Goal: Ask a question

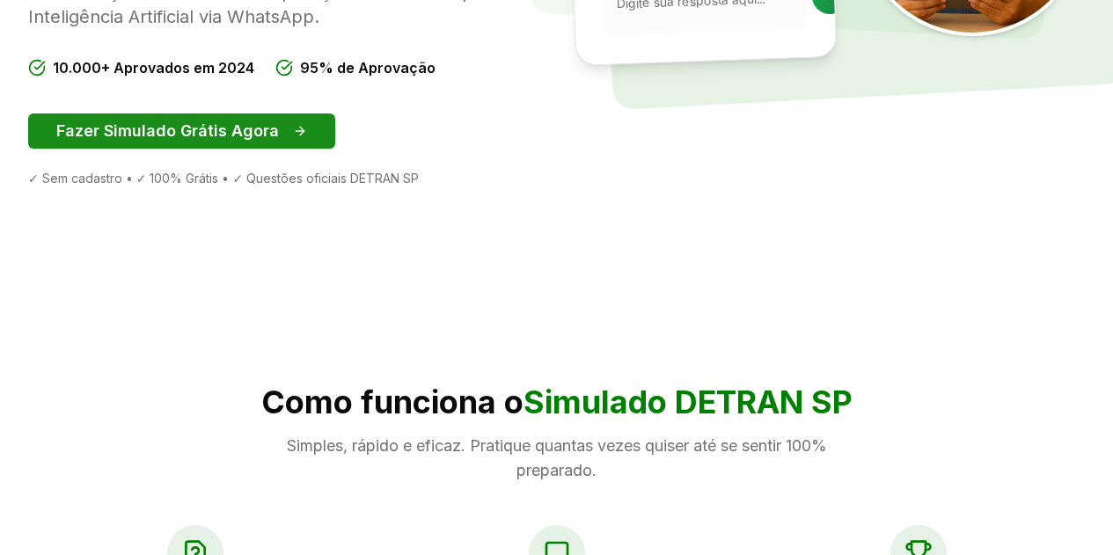
click at [134, 149] on button "Fazer Simulado Grátis Agora" at bounding box center [181, 130] width 307 height 35
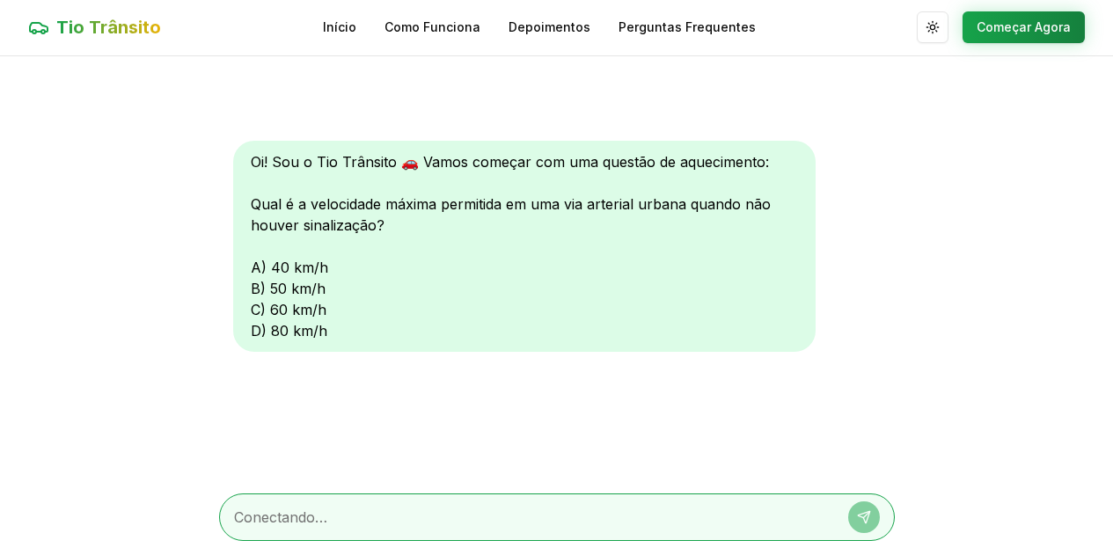
scroll to position [1, 0]
click at [362, 516] on textarea at bounding box center [532, 517] width 597 height 21
click at [347, 518] on textarea at bounding box center [532, 517] width 597 height 21
click at [333, 527] on textarea at bounding box center [532, 517] width 597 height 21
type textarea "60km"
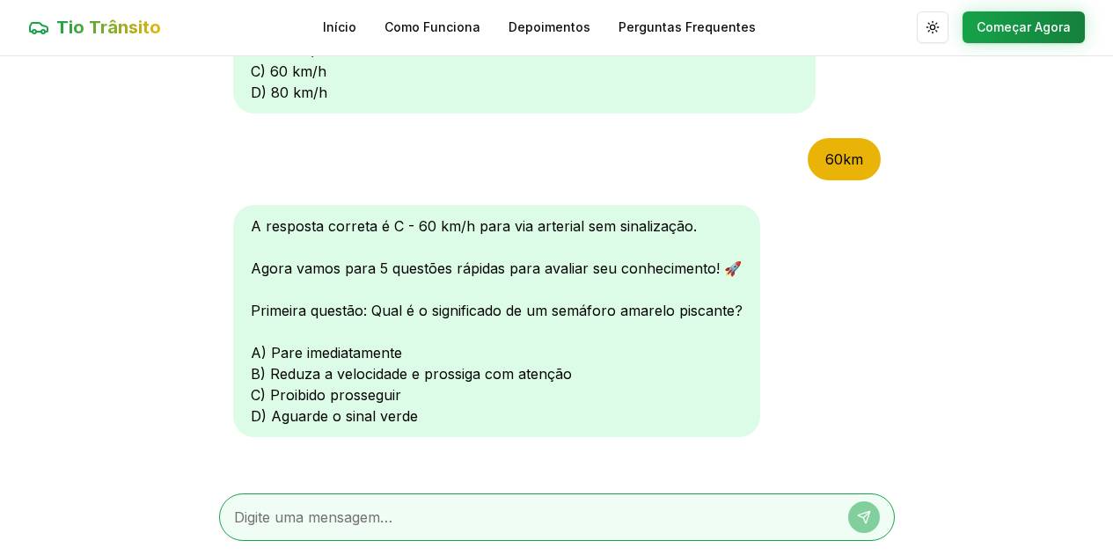
scroll to position [256, 0]
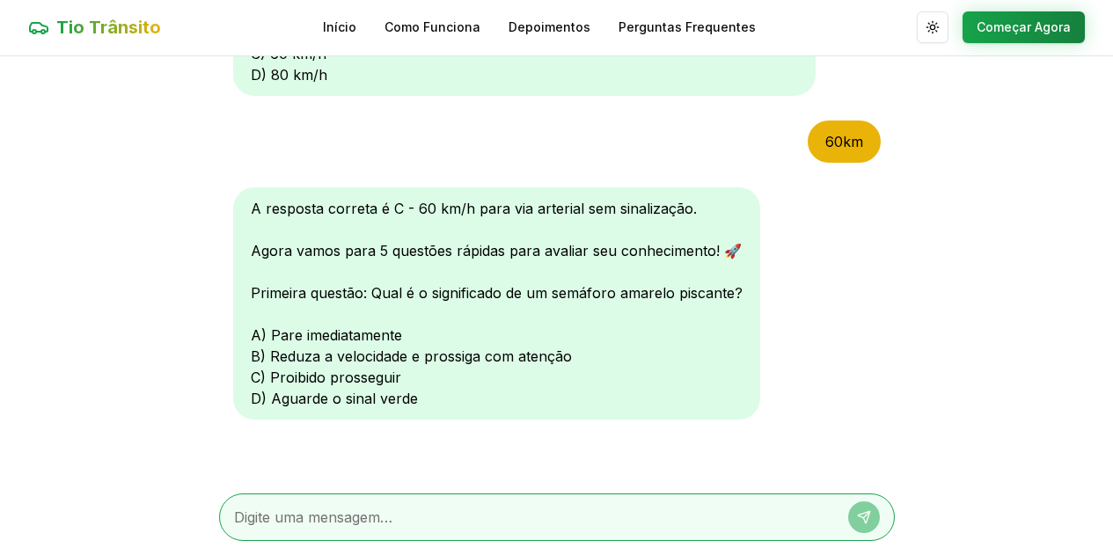
click at [354, 508] on textarea at bounding box center [532, 517] width 597 height 21
type textarea "b"
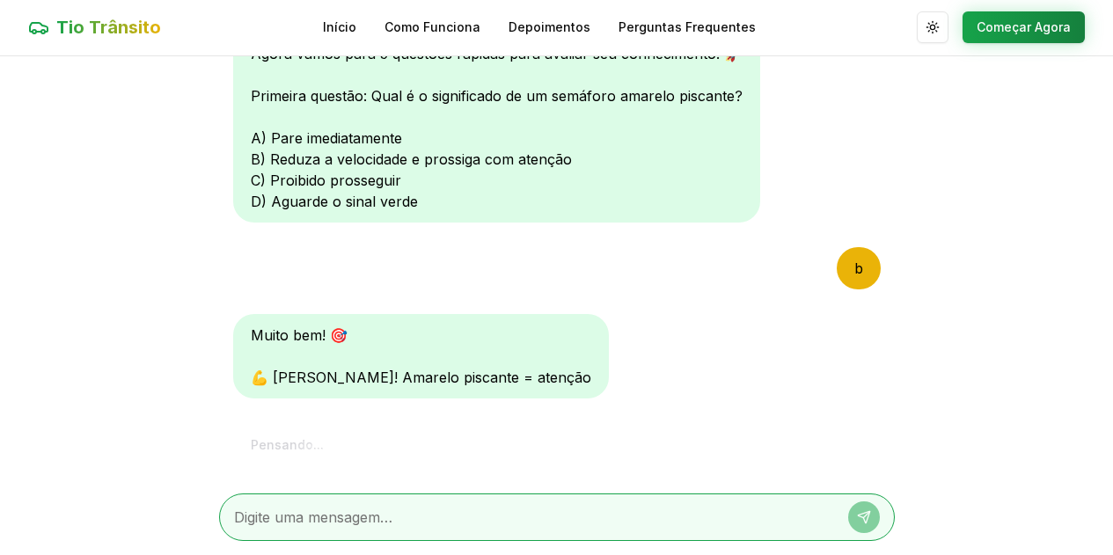
scroll to position [714, 0]
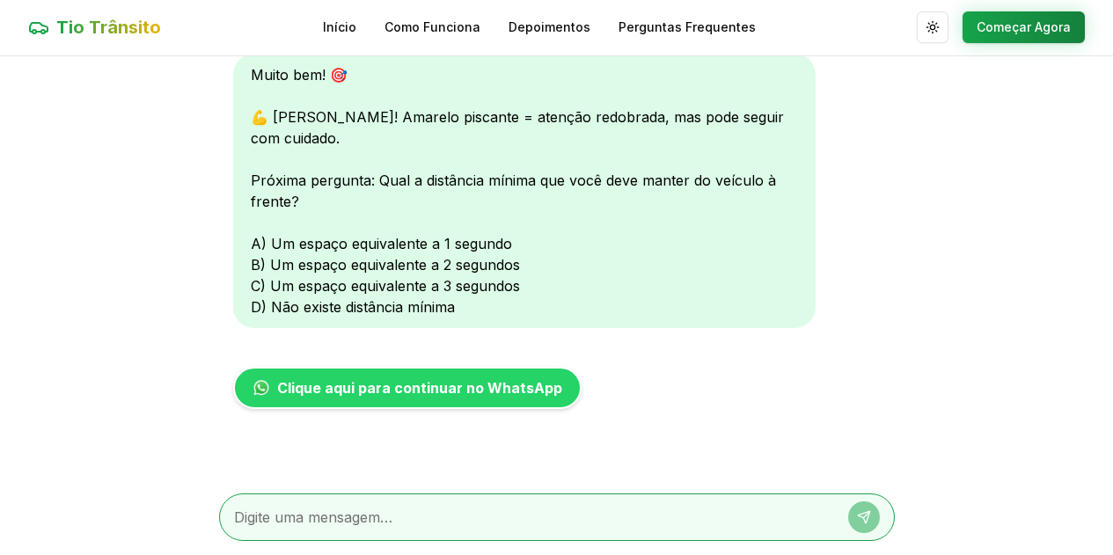
click at [350, 524] on textarea at bounding box center [532, 517] width 597 height 21
type textarea "b"
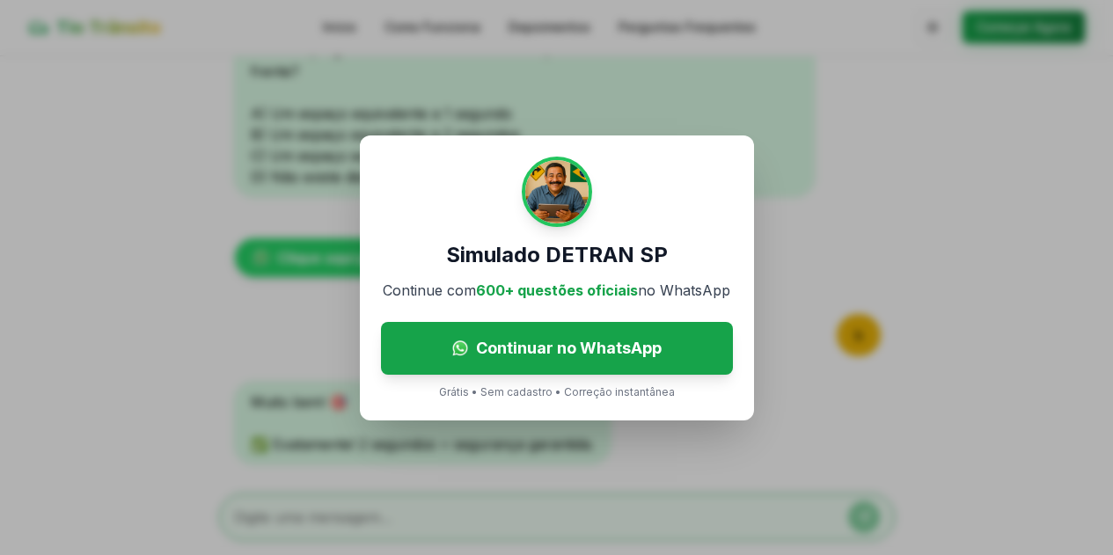
scroll to position [911, 0]
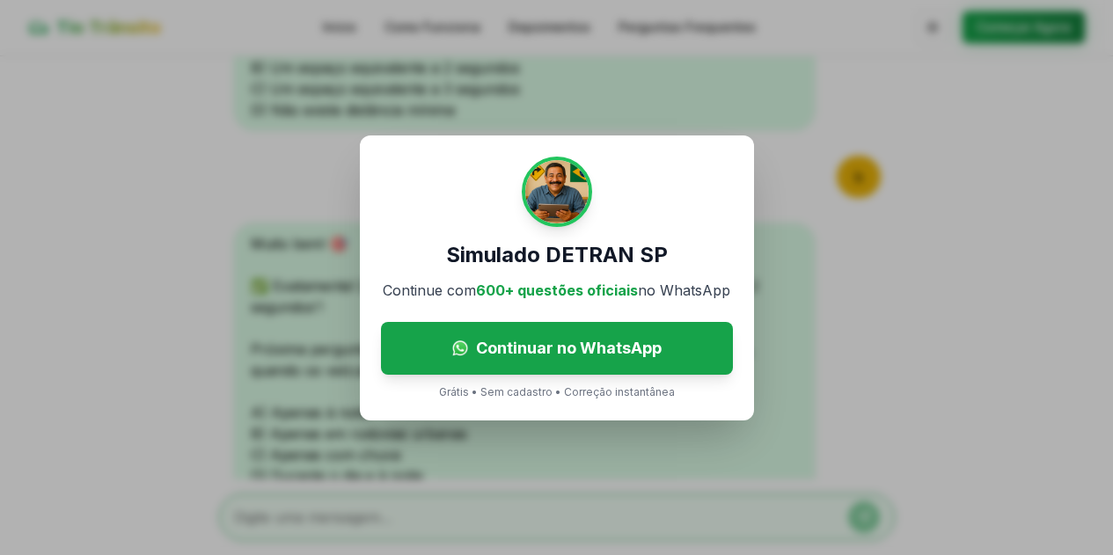
click at [907, 348] on div "Simulado DETRAN SP Continue com 600+ questões oficiais no WhatsApp Continuar no…" at bounding box center [556, 277] width 1113 height 555
click at [664, 399] on p "Grátis • Sem cadastro • Correção instantânea" at bounding box center [557, 392] width 236 height 14
click at [496, 398] on p "Grátis • Sem cadastro • Correção instantânea" at bounding box center [557, 392] width 236 height 14
click at [515, 390] on p "Grátis • Sem cadastro • Correção instantânea" at bounding box center [557, 392] width 236 height 14
click at [455, 390] on p "Grátis • Sem cadastro • Correção instantânea" at bounding box center [557, 392] width 236 height 14
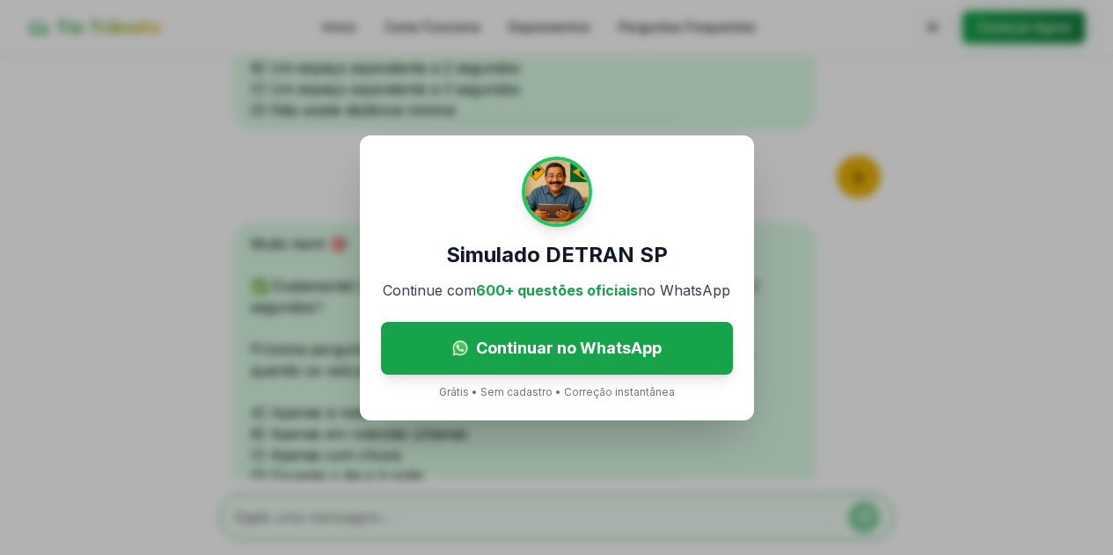
click at [1069, 379] on div "Simulado DETRAN SP Continue com 600+ questões oficiais no WhatsApp Continuar no…" at bounding box center [556, 277] width 1113 height 555
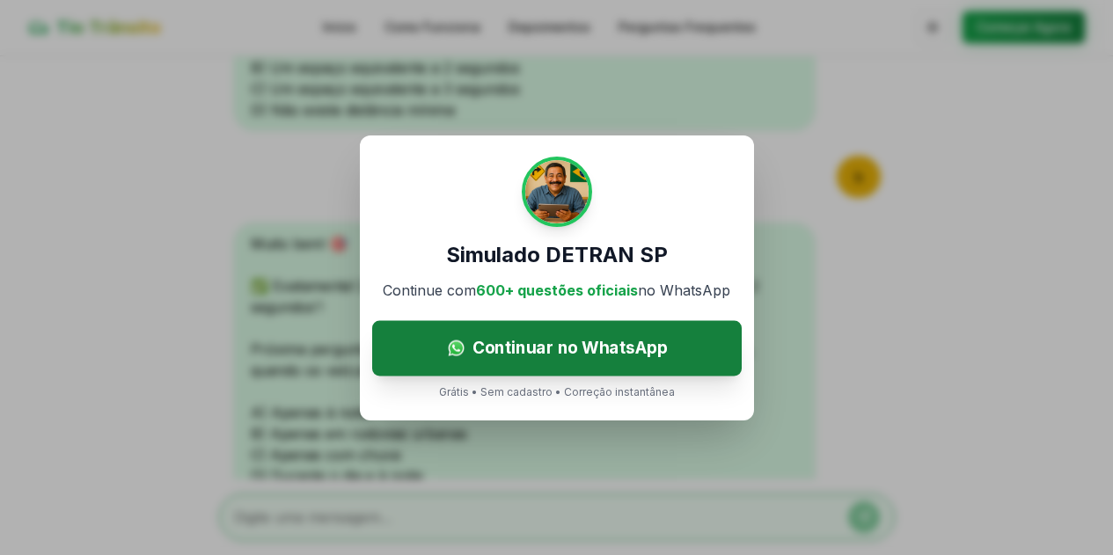
click at [551, 327] on link "Continuar no WhatsApp" at bounding box center [557, 347] width 370 height 55
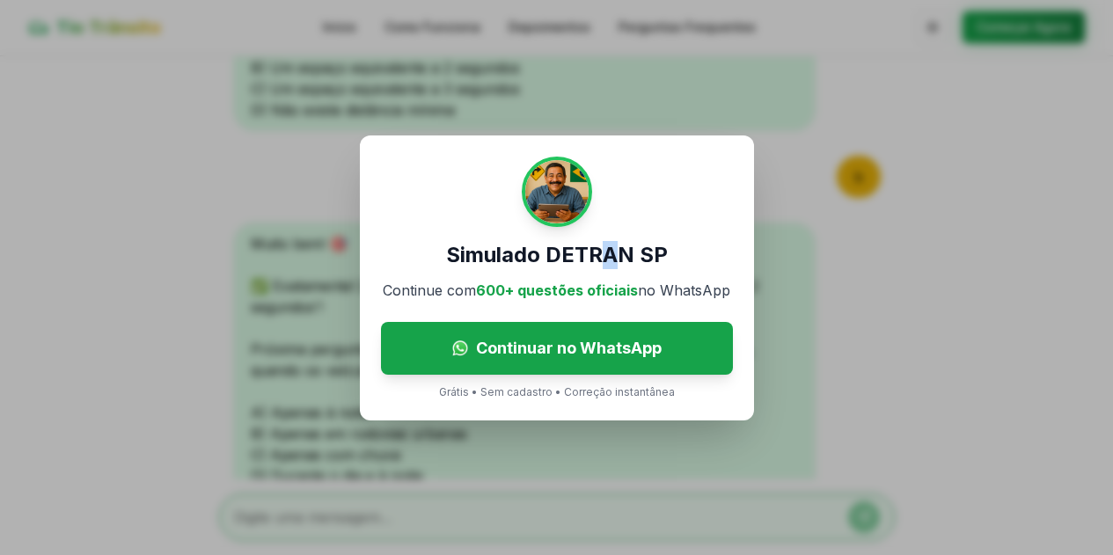
click at [611, 231] on div "Simulado DETRAN SP Continue com 600+ questões oficiais no WhatsApp Continuar no…" at bounding box center [557, 277] width 394 height 285
click at [708, 99] on div "Simulado DETRAN SP Continue com 600+ questões oficiais no WhatsApp Continuar no…" at bounding box center [556, 277] width 1113 height 555
